Goal: Task Accomplishment & Management: Manage account settings

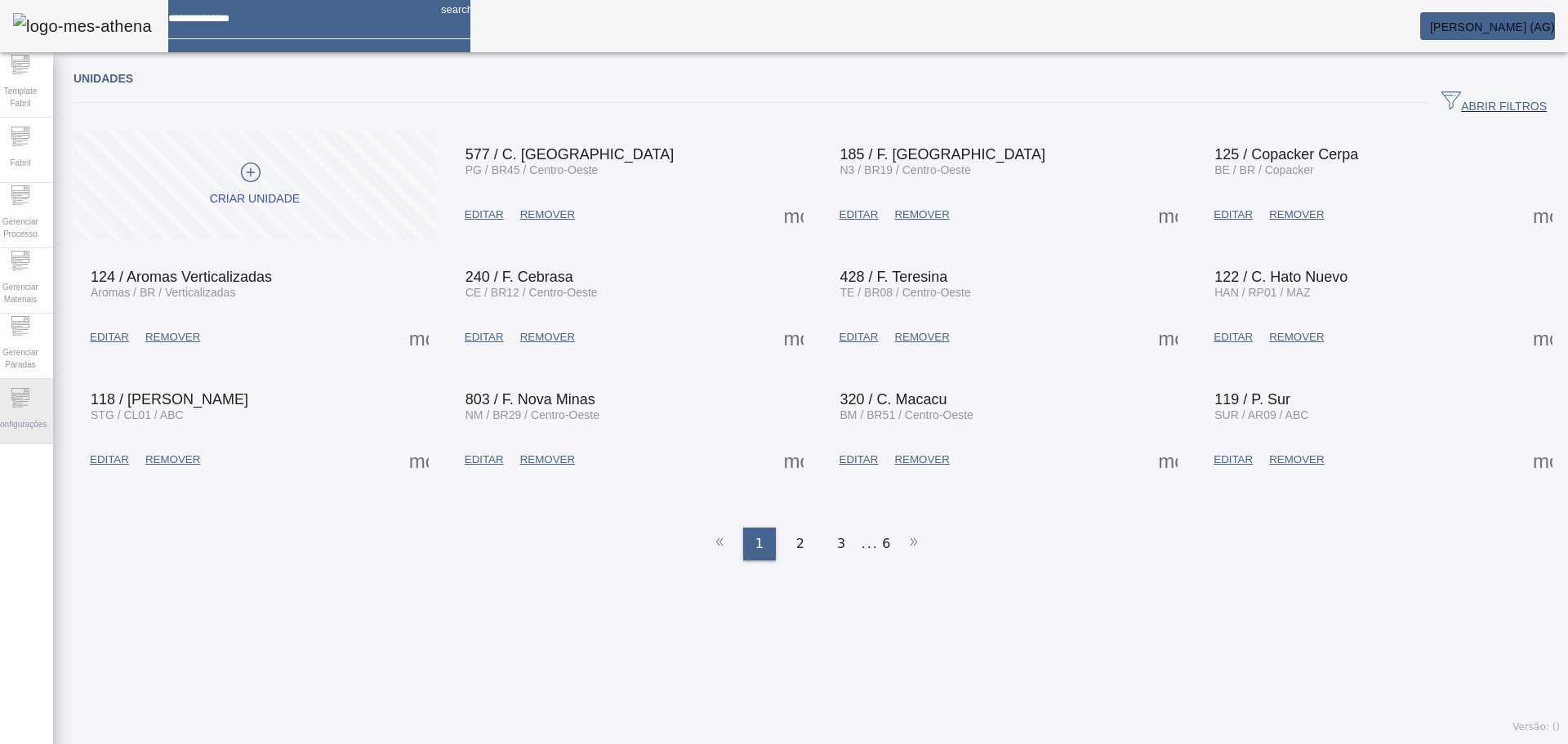
click at [28, 405] on icon at bounding box center [22, 404] width 12 height 1
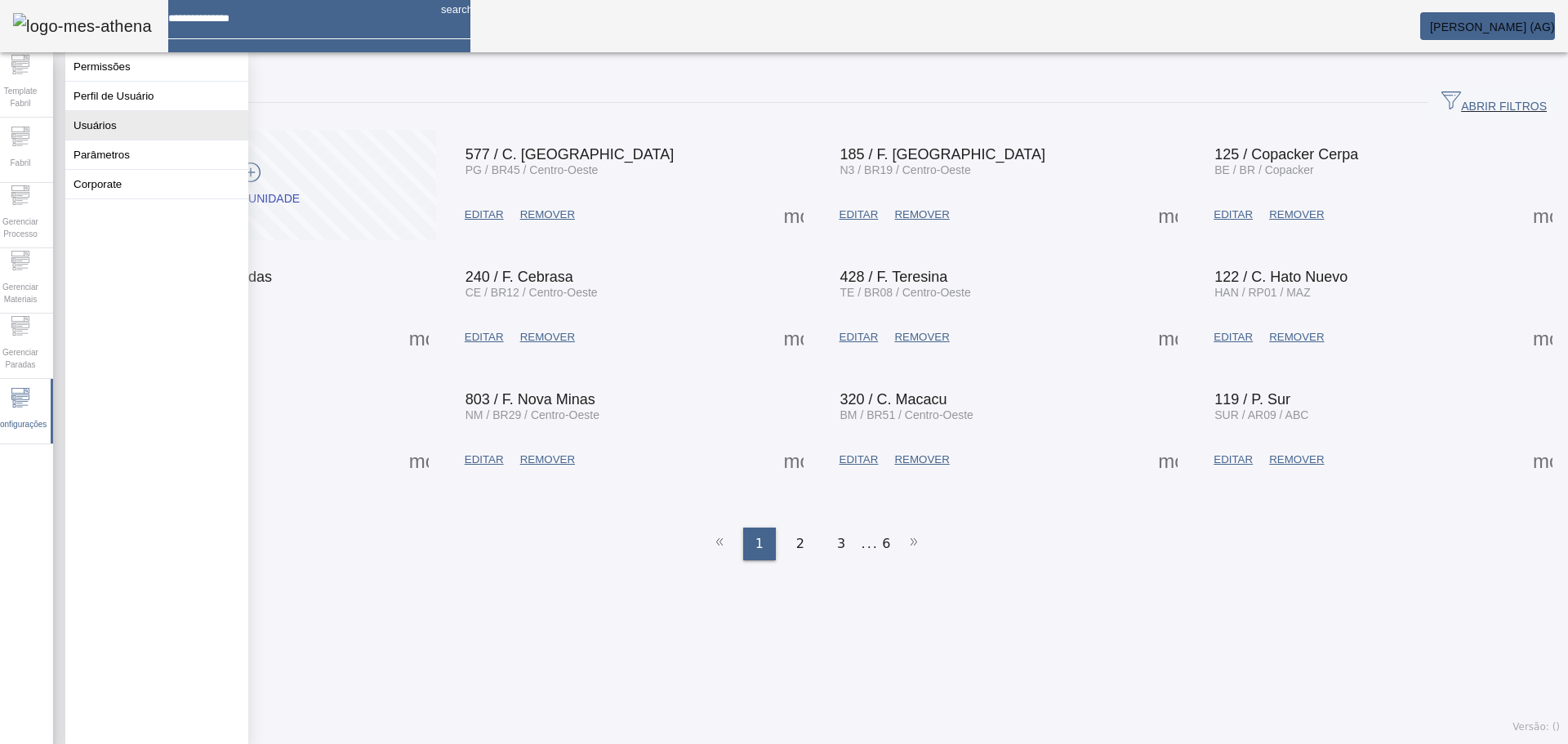
click at [120, 140] on button "Usuários" at bounding box center [157, 126] width 183 height 29
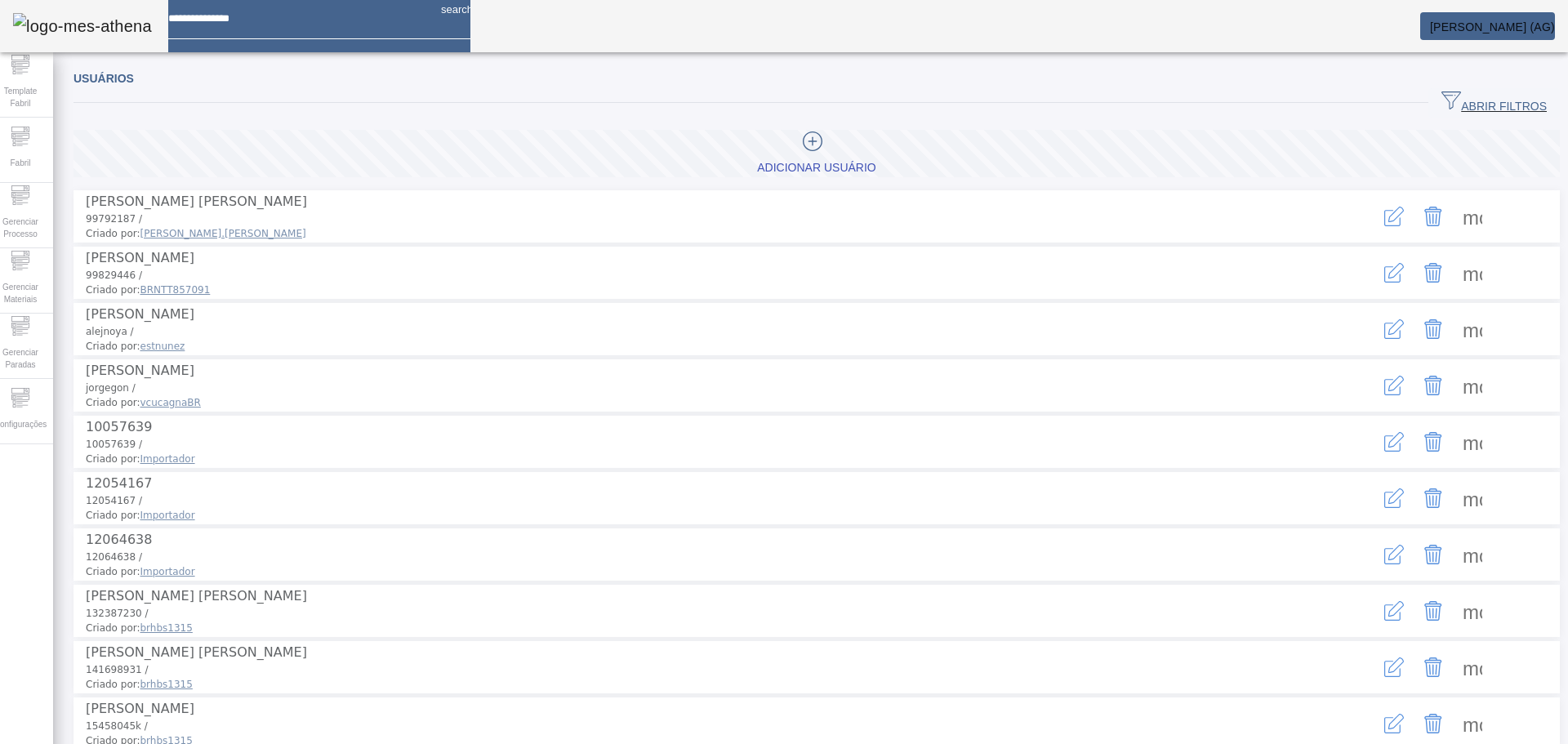
click at [1466, 105] on span "ABRIR FILTROS" at bounding box center [1494, 103] width 105 height 24
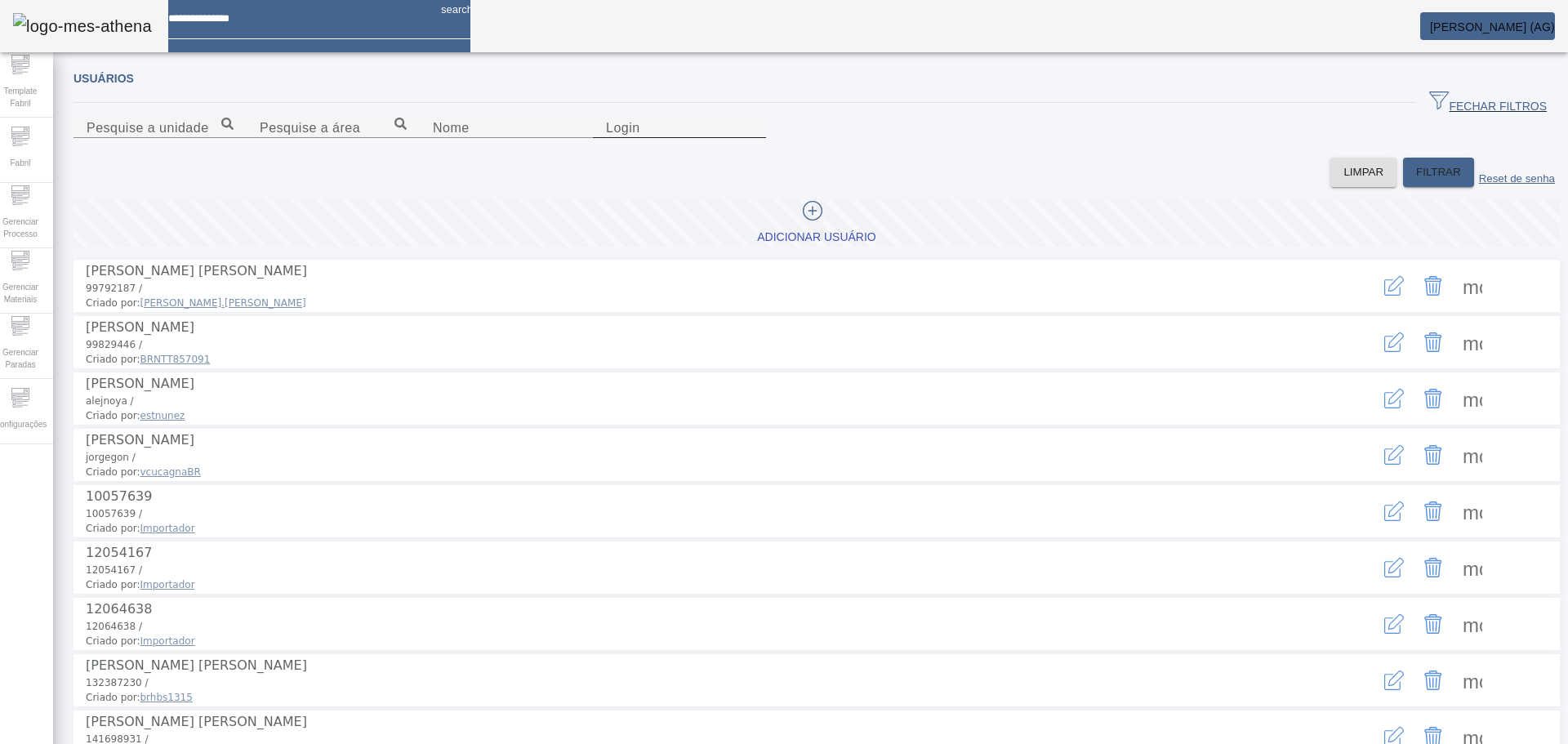
click at [753, 138] on input "Login" at bounding box center [679, 127] width 147 height 19
type input "********"
click at [1419, 180] on span "FILTRAR" at bounding box center [1438, 172] width 45 height 16
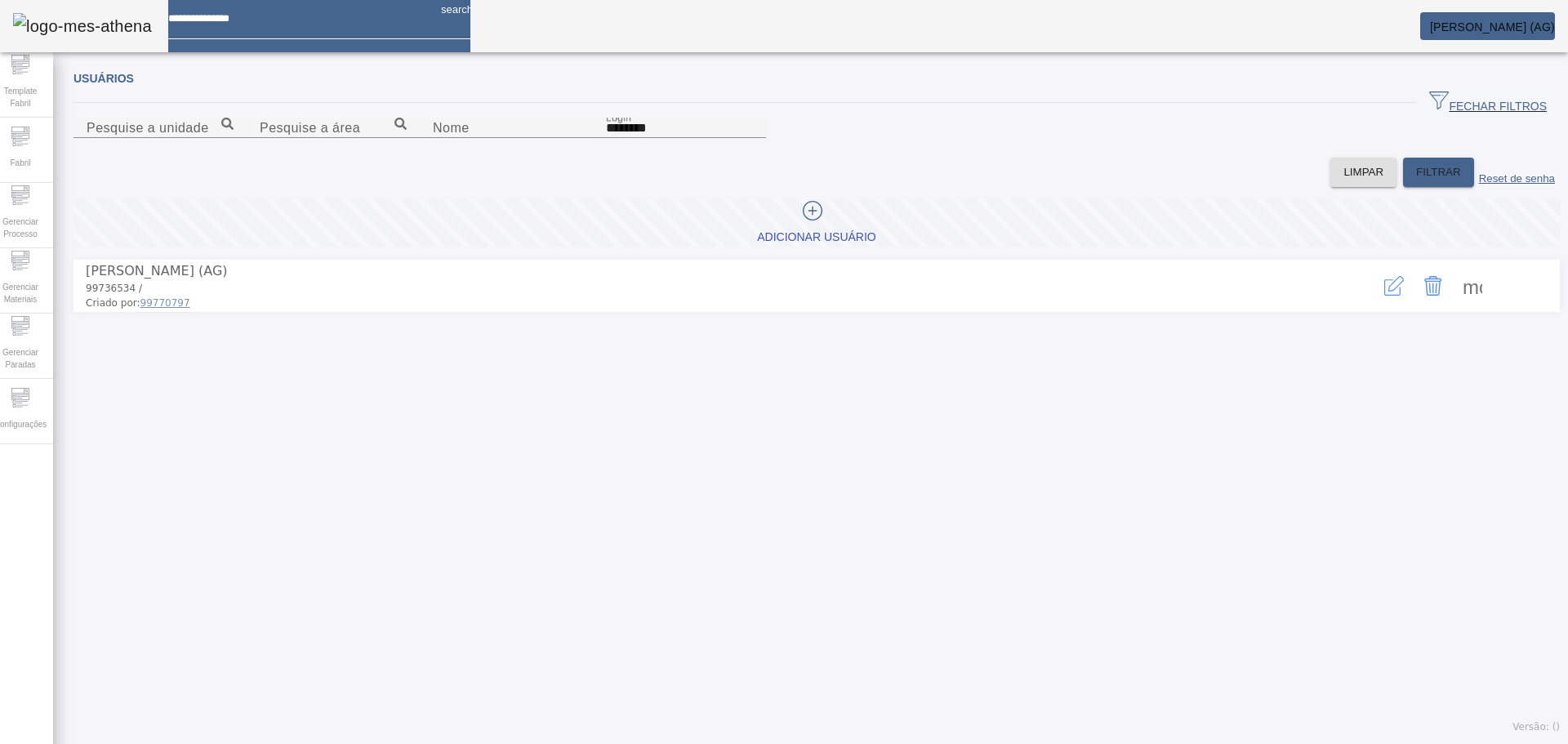
click at [1453, 305] on span at bounding box center [1473, 286] width 40 height 40
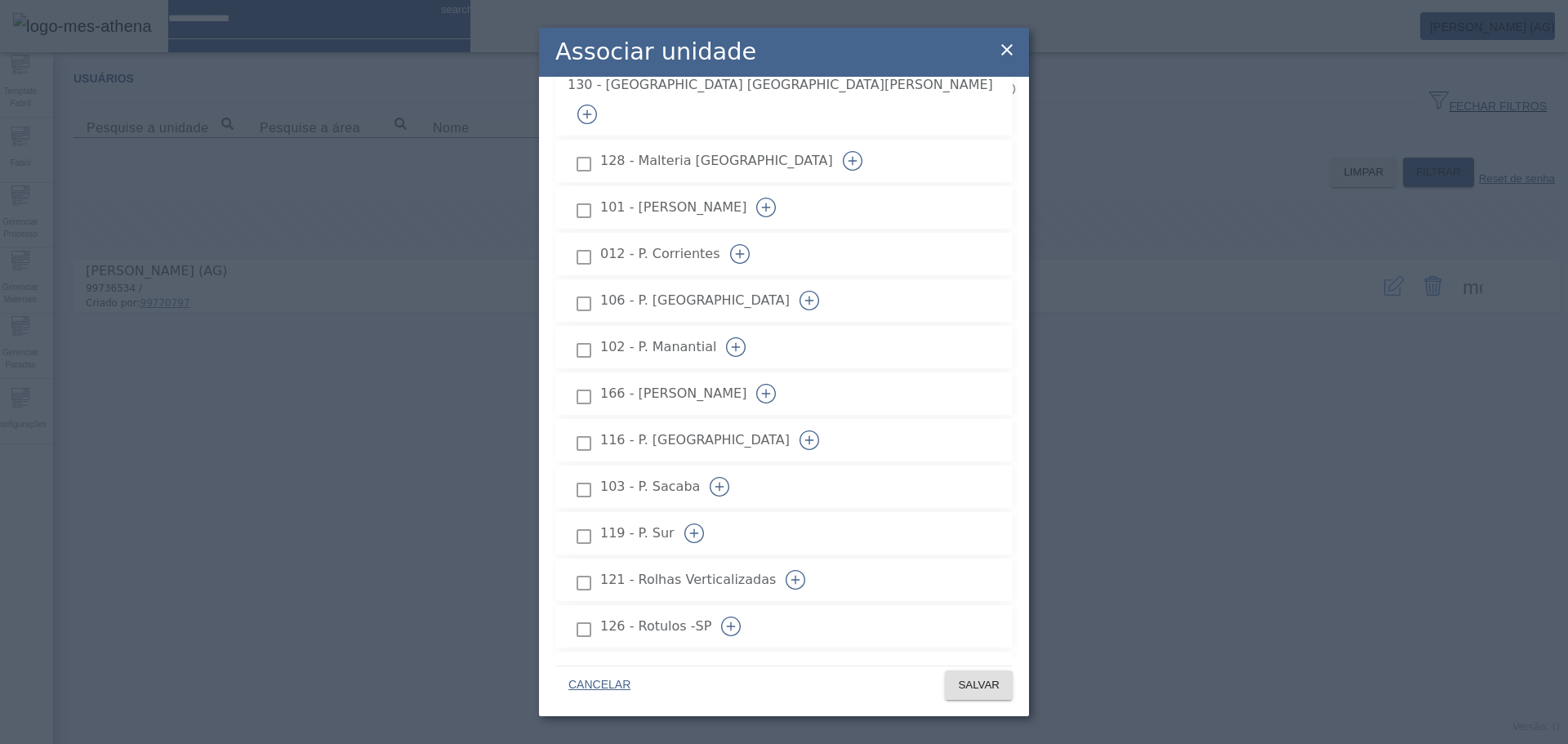
scroll to position [2317, 0]
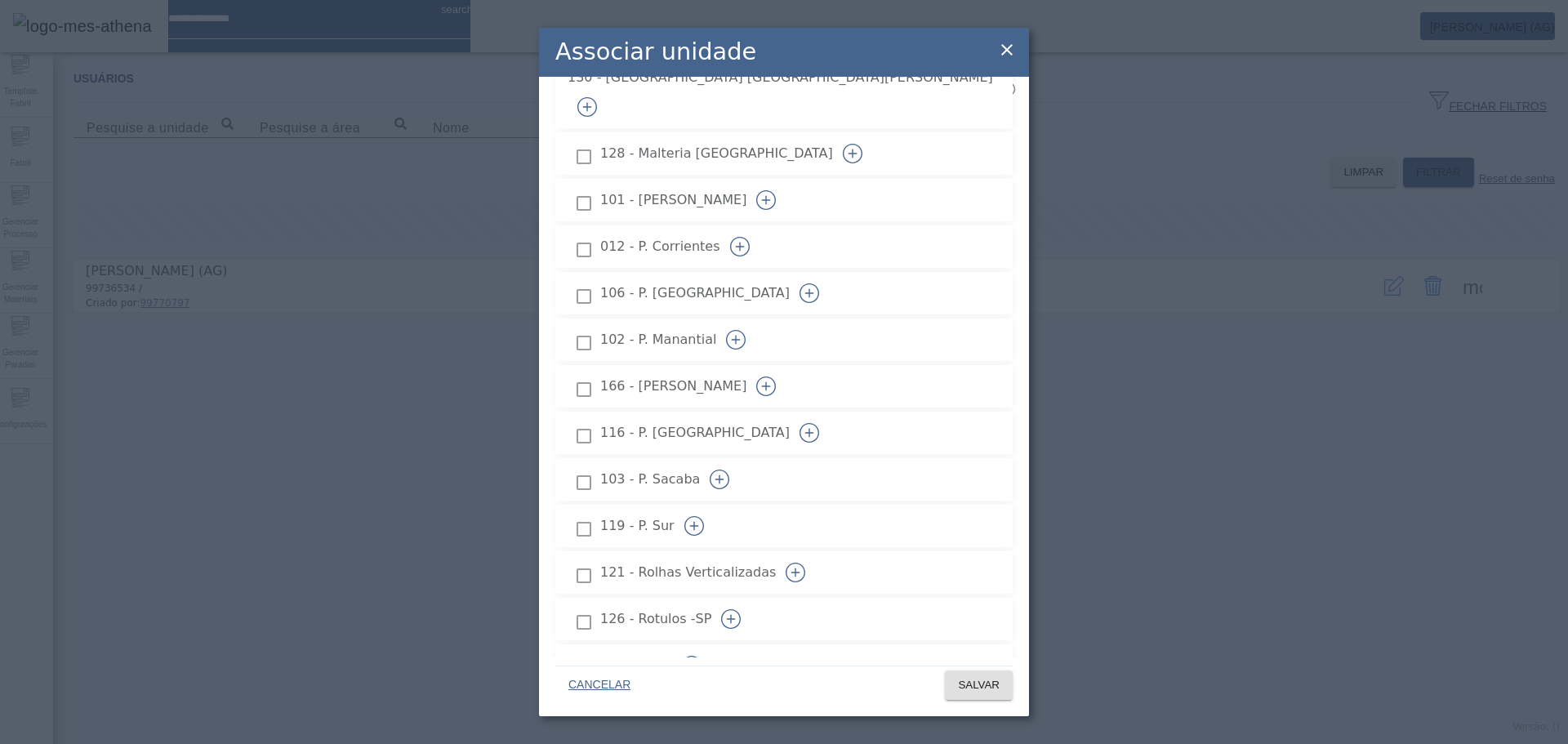
click at [805, 563] on icon "button" at bounding box center [795, 572] width 19 height 19
click at [969, 685] on span "SALVAR" at bounding box center [978, 684] width 41 height 16
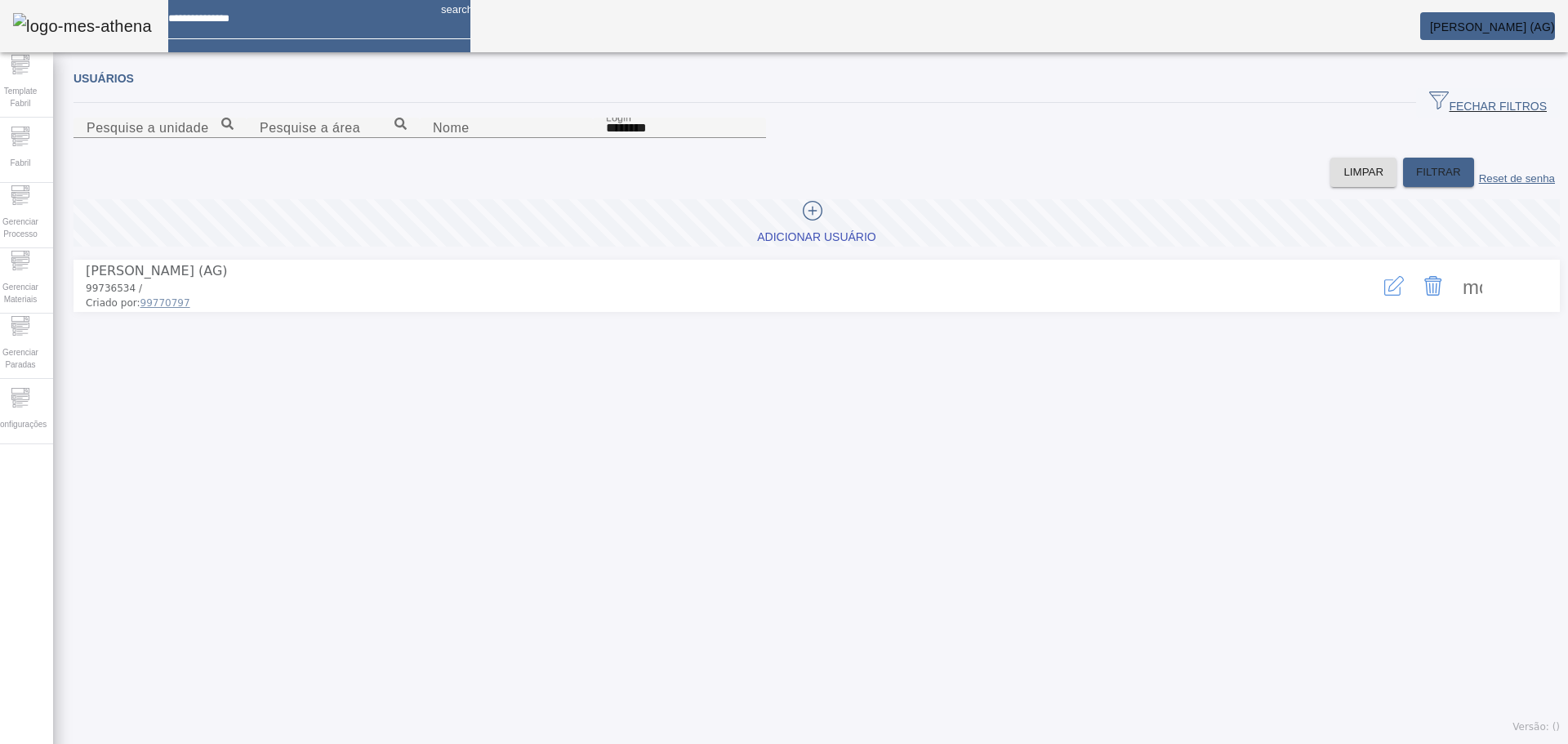
click at [1555, 25] on em at bounding box center [1555, 27] width 0 height 13
